Goal: Book appointment/travel/reservation

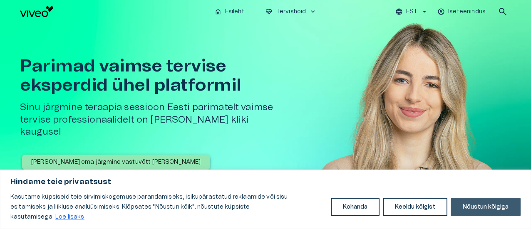
click at [491, 208] on button "Nõustun kõigiga" at bounding box center [486, 207] width 70 height 18
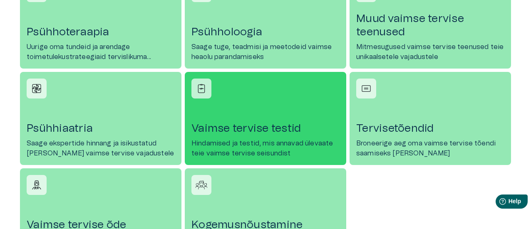
click at [264, 132] on h4 "Vaimse tervise testid" at bounding box center [265, 128] width 148 height 13
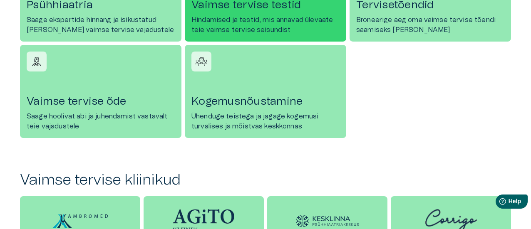
scroll to position [541, 0]
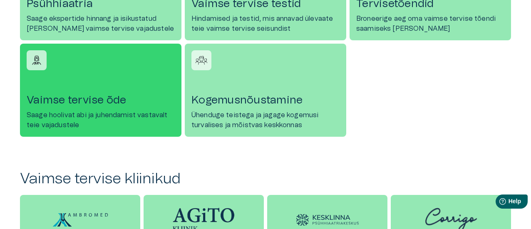
click at [65, 100] on h4 "Vaimse tervise õde" at bounding box center [101, 100] width 148 height 13
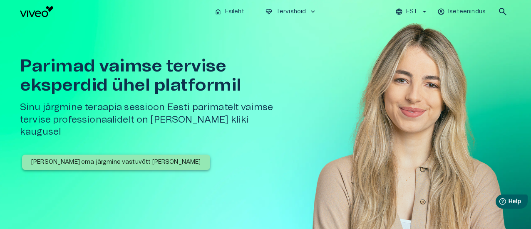
scroll to position [541, 0]
